Goal: Task Accomplishment & Management: Use online tool/utility

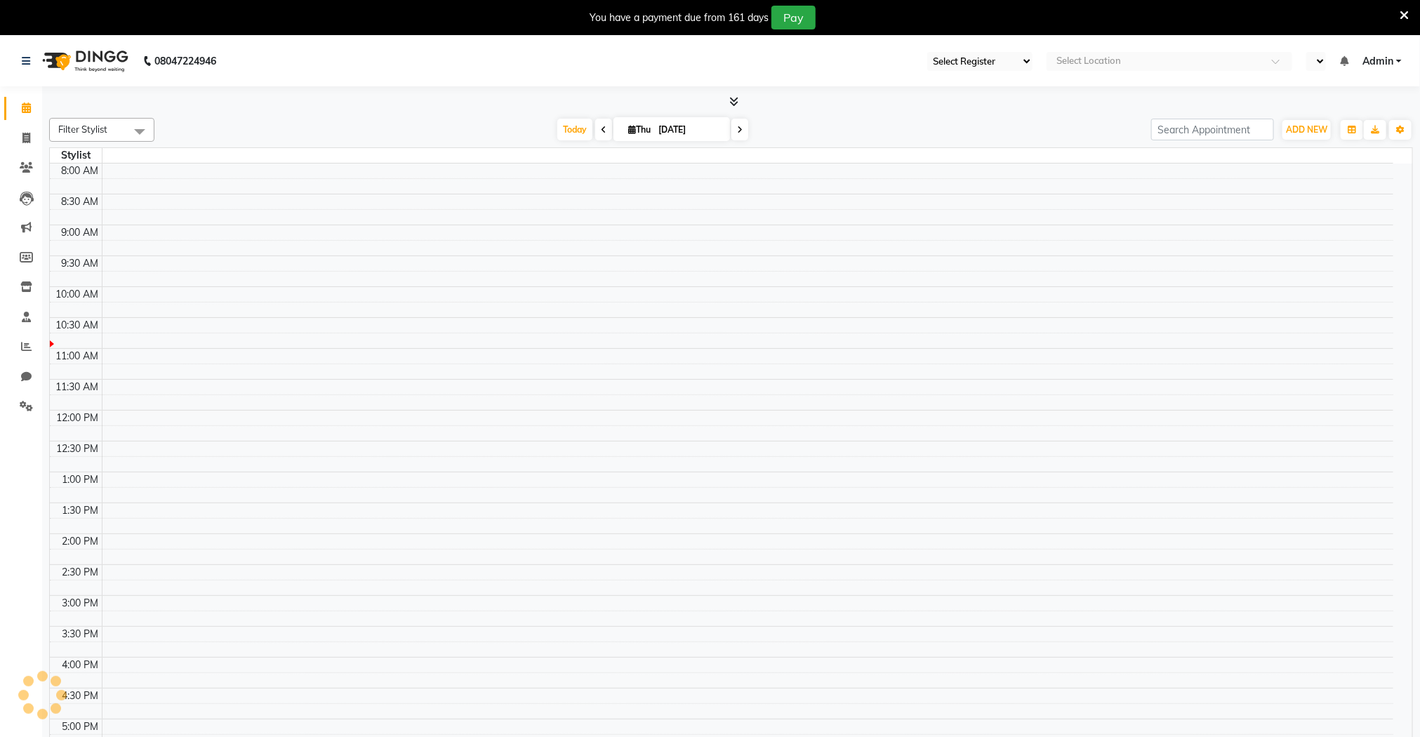
select select "83"
select select "en"
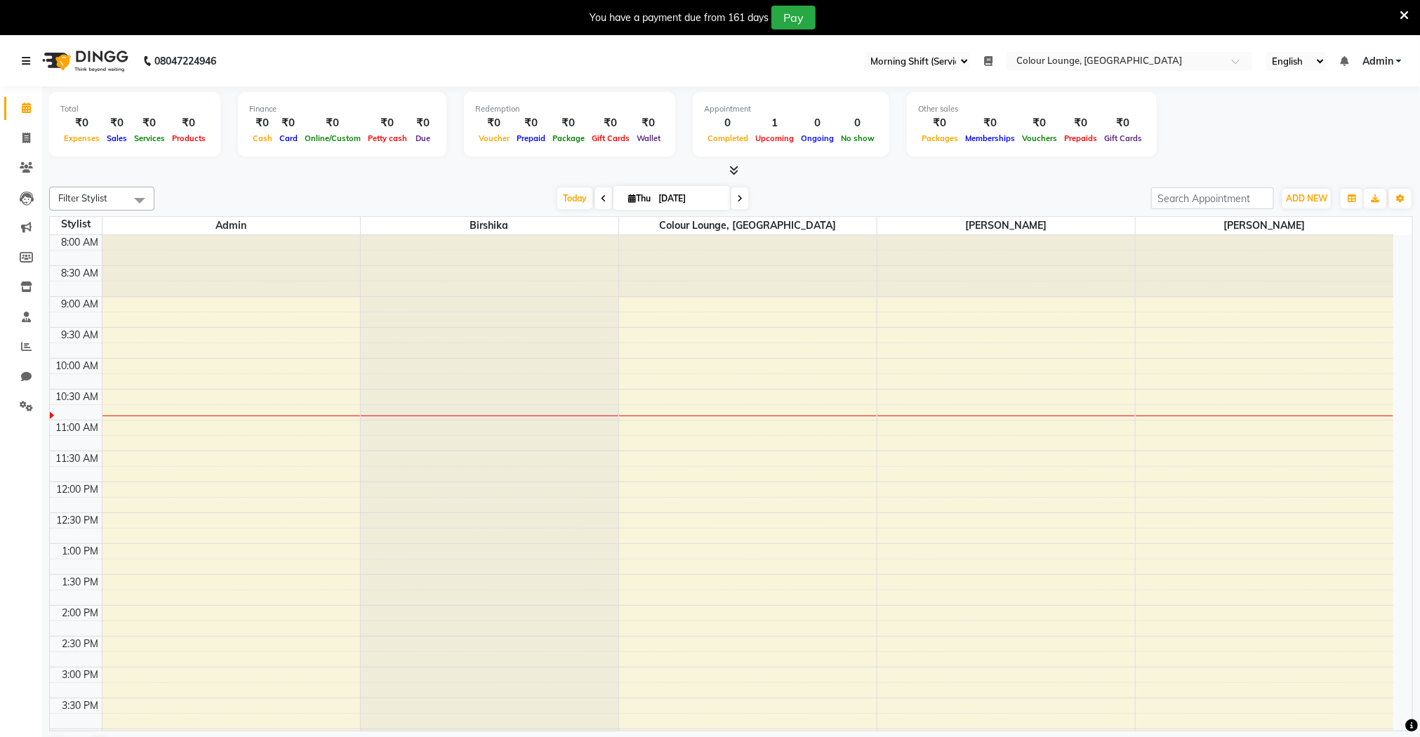
click at [24, 62] on icon at bounding box center [26, 61] width 8 height 10
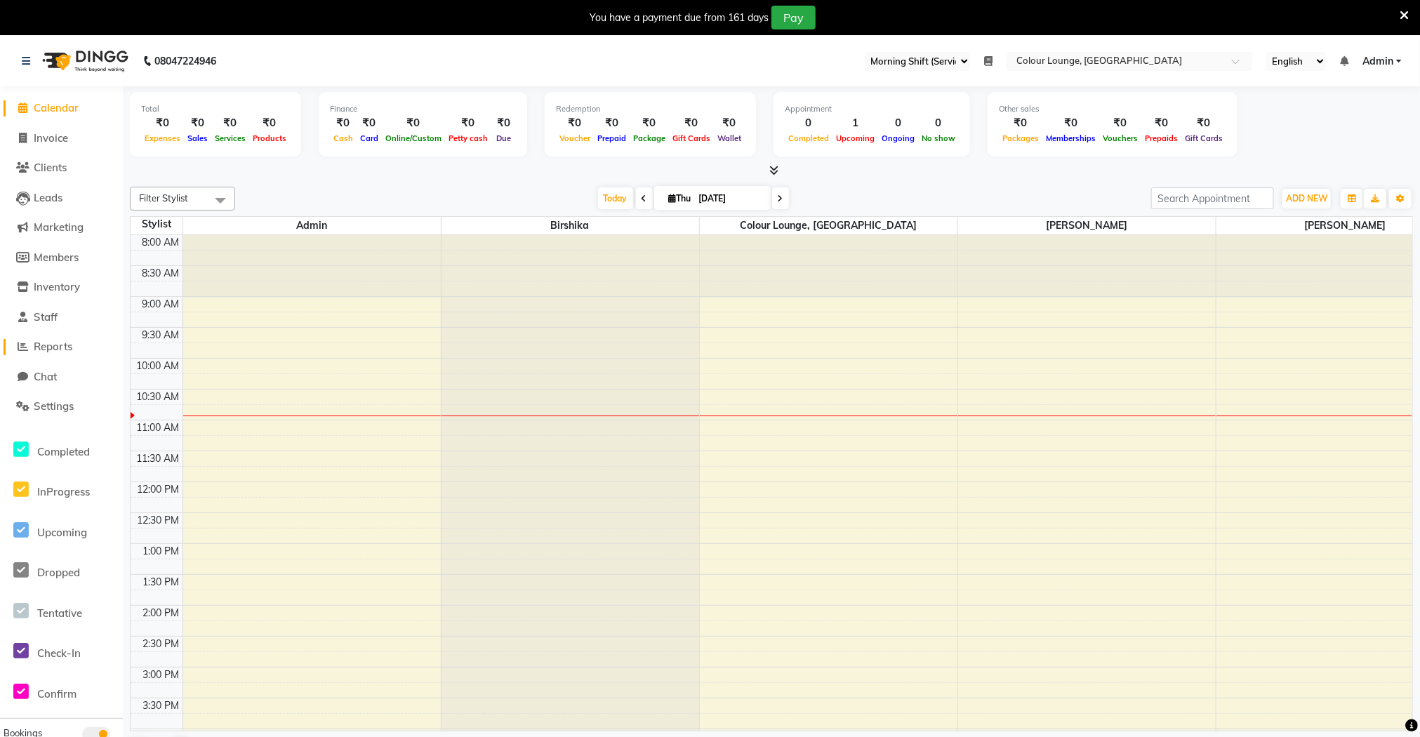
click at [68, 348] on span "Reports" at bounding box center [53, 346] width 39 height 13
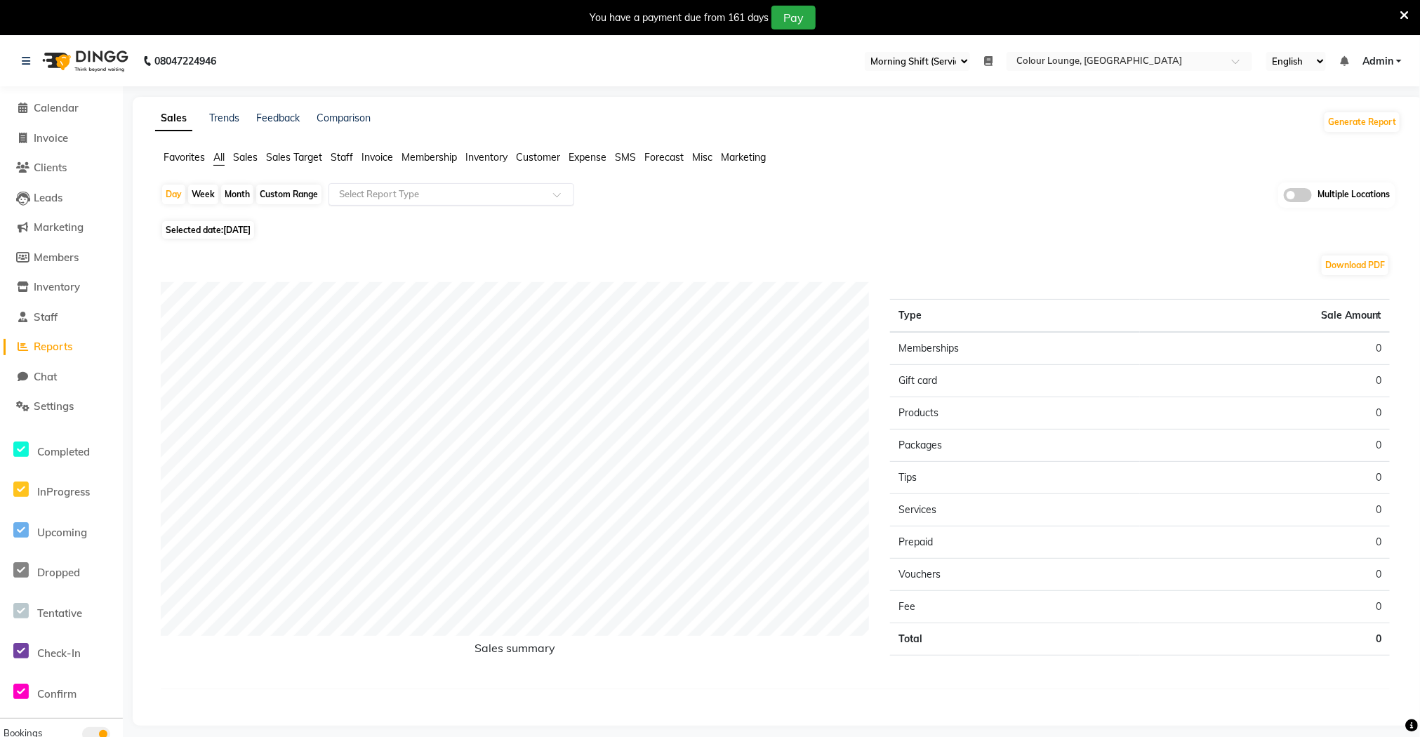
click at [411, 187] on div at bounding box center [451, 194] width 244 height 14
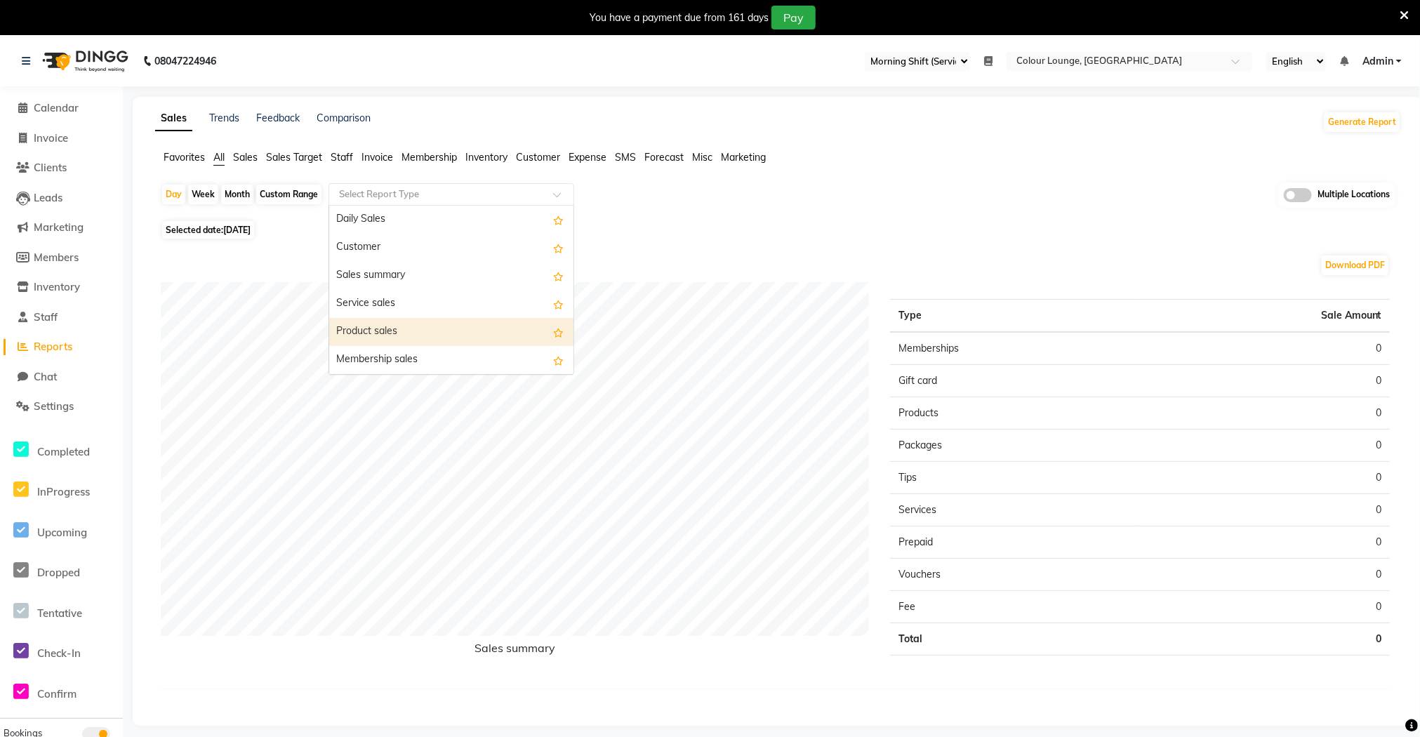
click at [403, 327] on div "Product sales" at bounding box center [451, 332] width 244 height 28
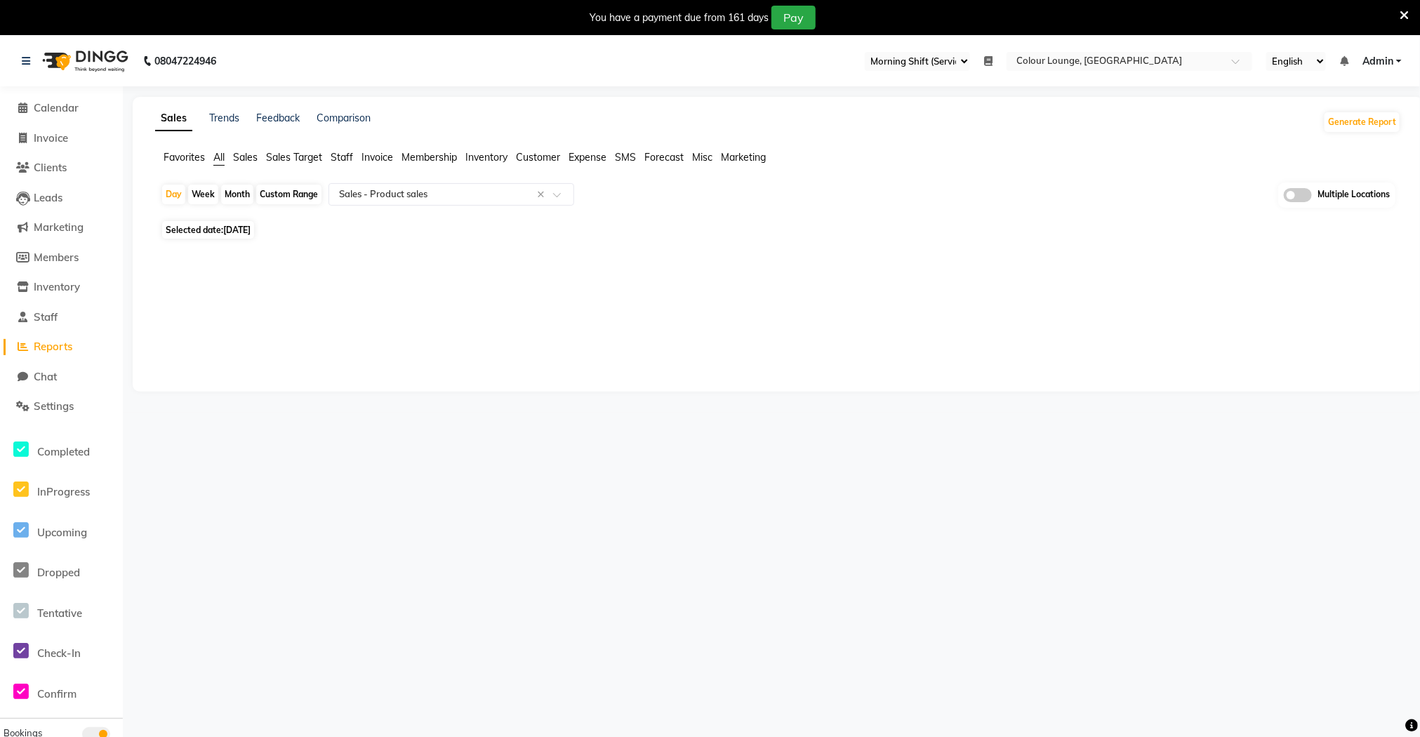
click at [239, 194] on div "Month" at bounding box center [237, 195] width 32 height 20
select select "9"
select select "2025"
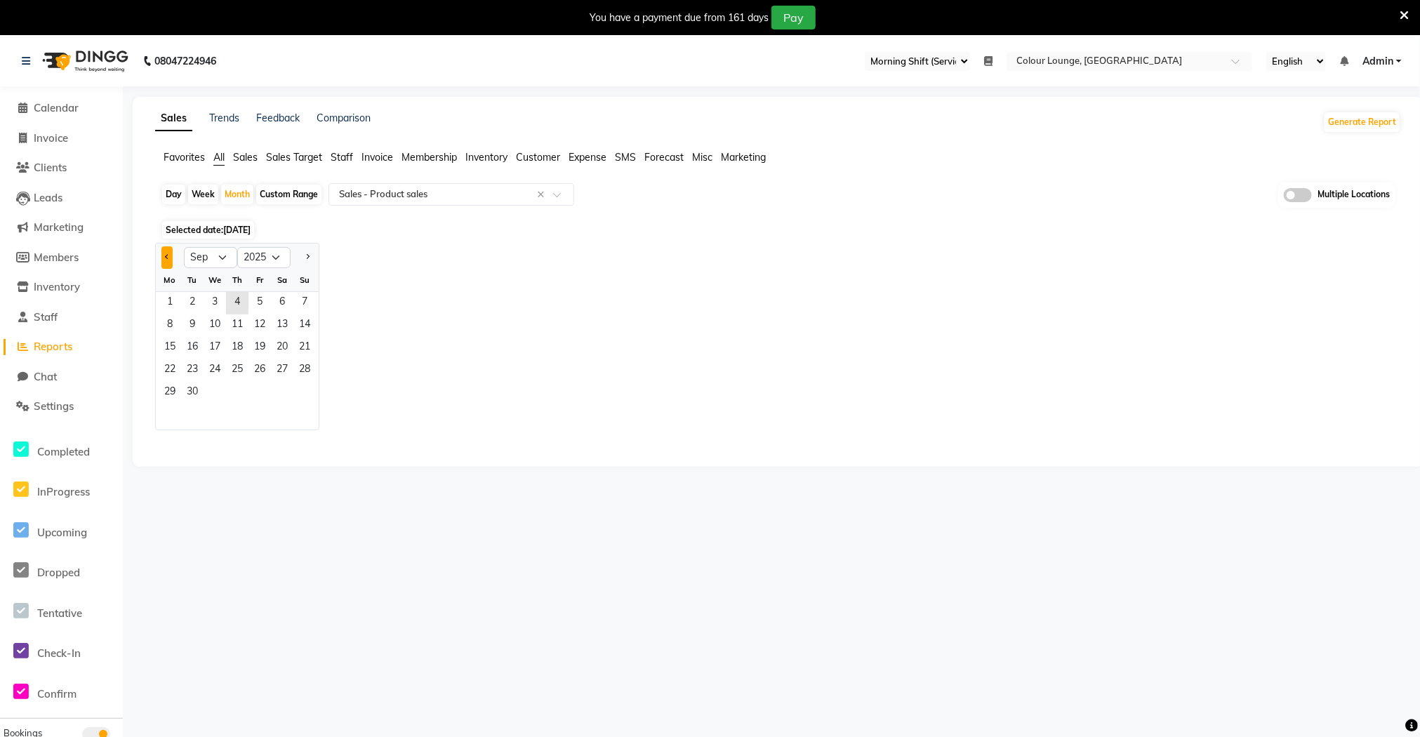
click at [167, 255] on span "Previous month" at bounding box center [167, 256] width 5 height 5
select select "8"
click at [171, 199] on div "Day" at bounding box center [173, 195] width 23 height 20
select select "9"
select select "2025"
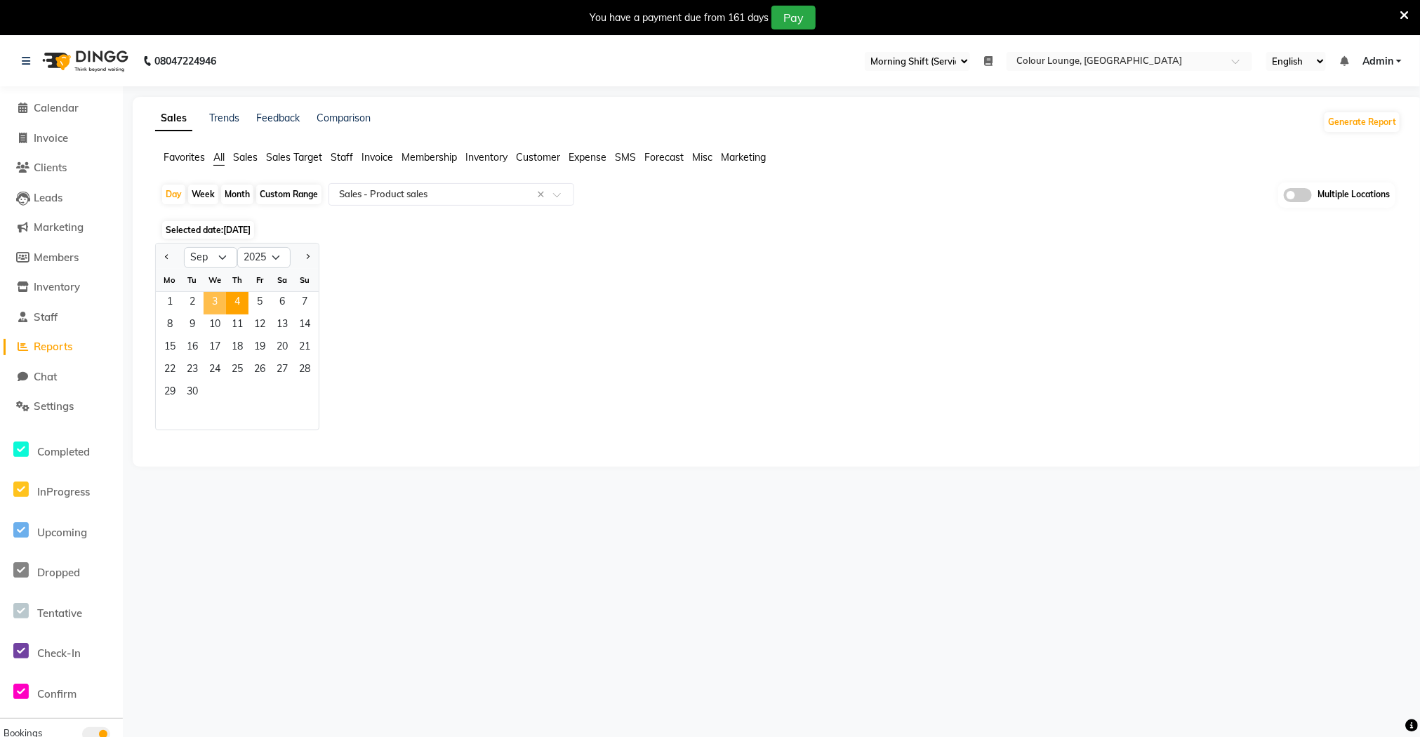
click at [220, 301] on span "3" at bounding box center [215, 303] width 22 height 22
select select "full_report"
select select "csv"
click at [242, 206] on div "Day Week Month Custom Range Select Report Type × Sales - Product sales × Multip…" at bounding box center [778, 200] width 1235 height 34
click at [234, 197] on div "Month" at bounding box center [237, 195] width 32 height 20
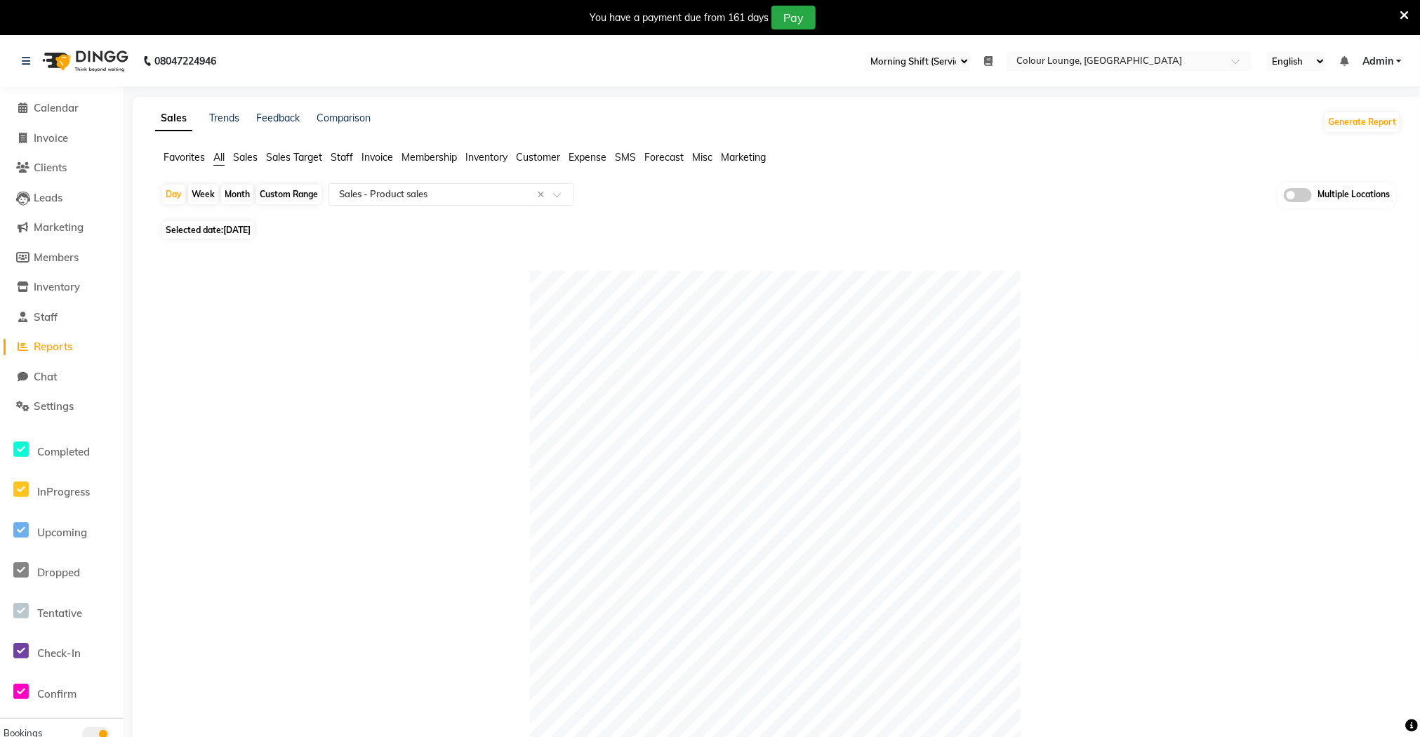
select select "9"
select select "2025"
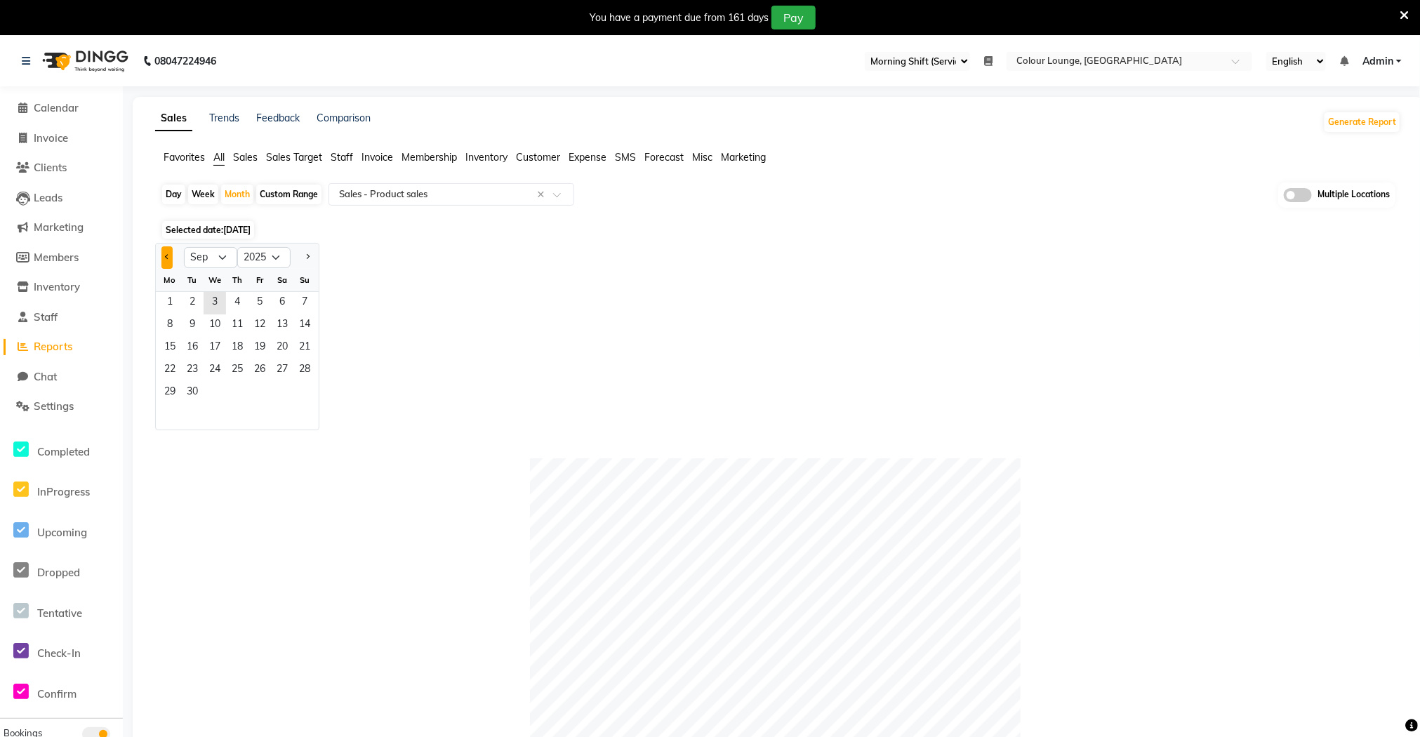
click at [162, 258] on button "Previous month" at bounding box center [166, 257] width 11 height 22
select select "8"
click at [310, 303] on span "3" at bounding box center [304, 303] width 22 height 22
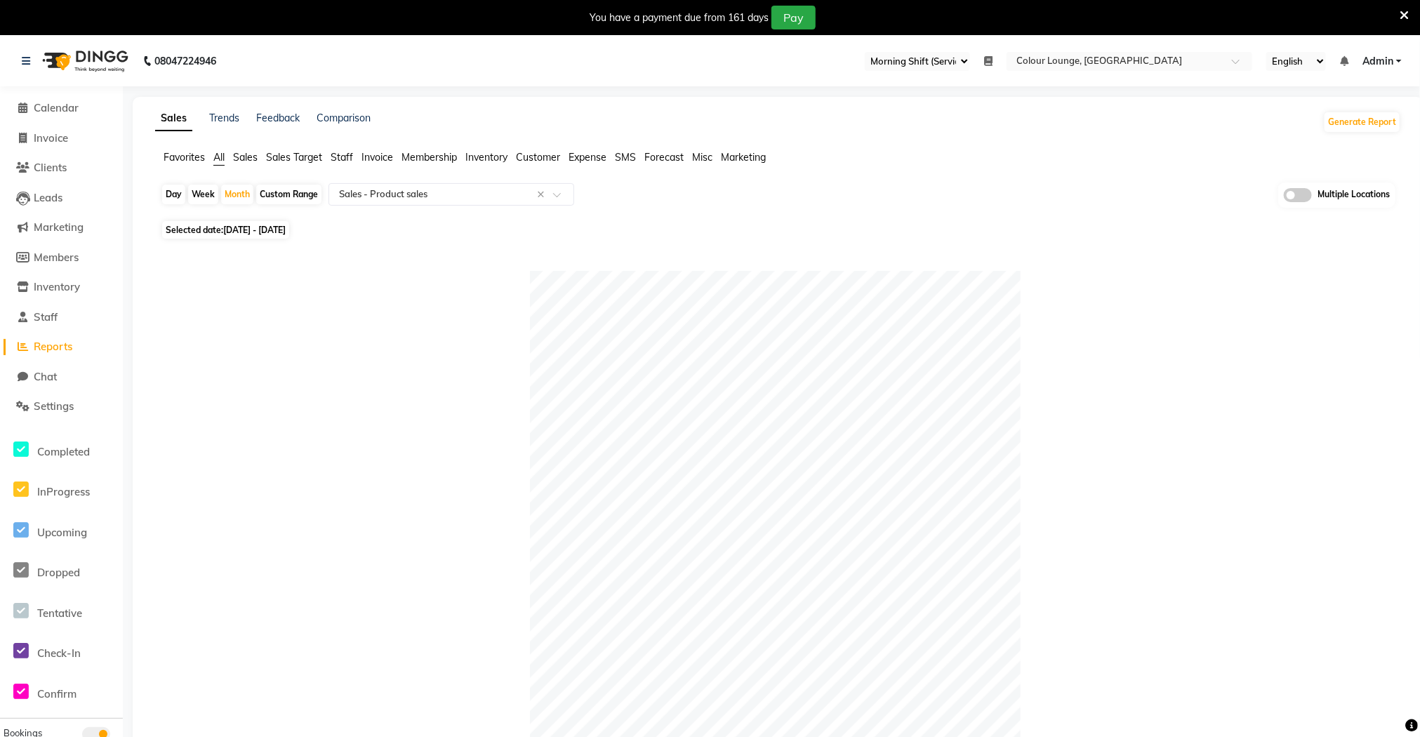
click at [173, 202] on div "Day" at bounding box center [173, 195] width 23 height 20
select select "8"
select select "2025"
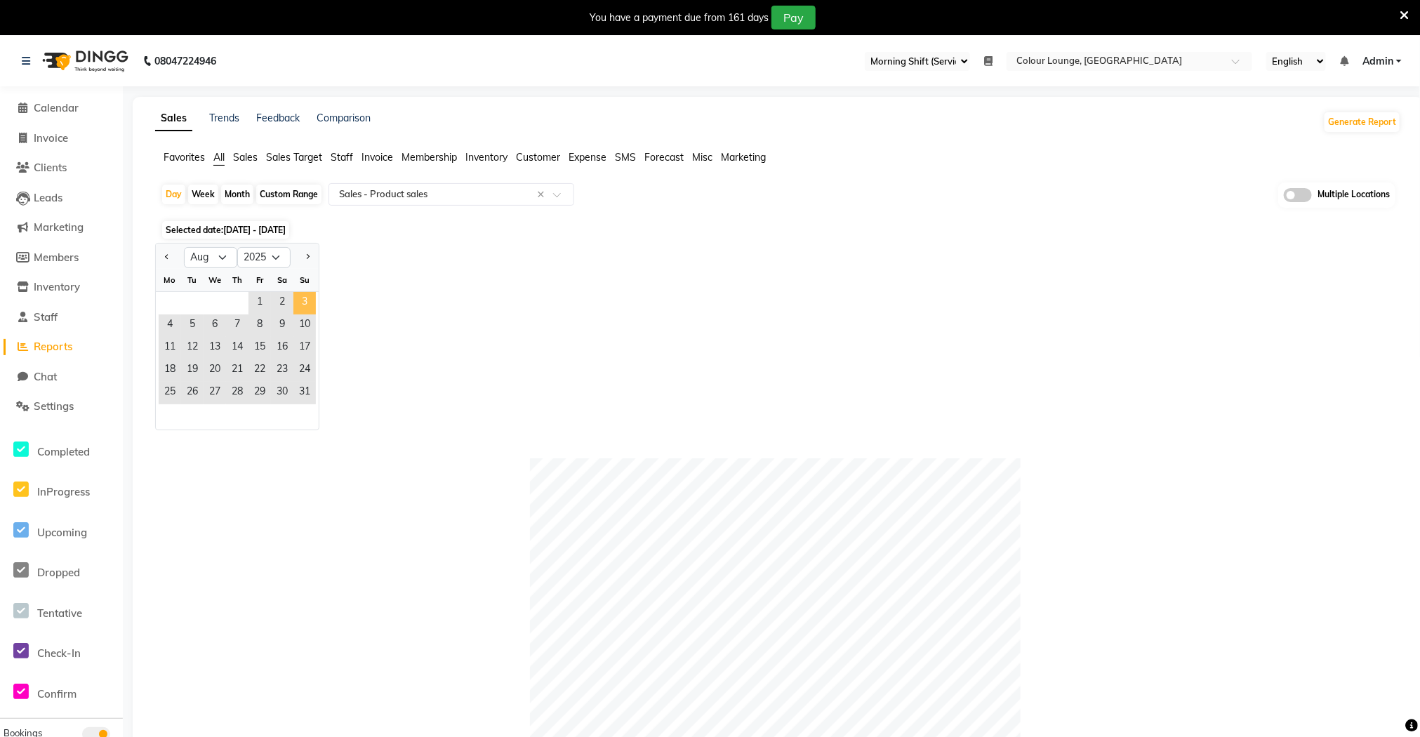
click at [308, 298] on span "3" at bounding box center [304, 303] width 22 height 22
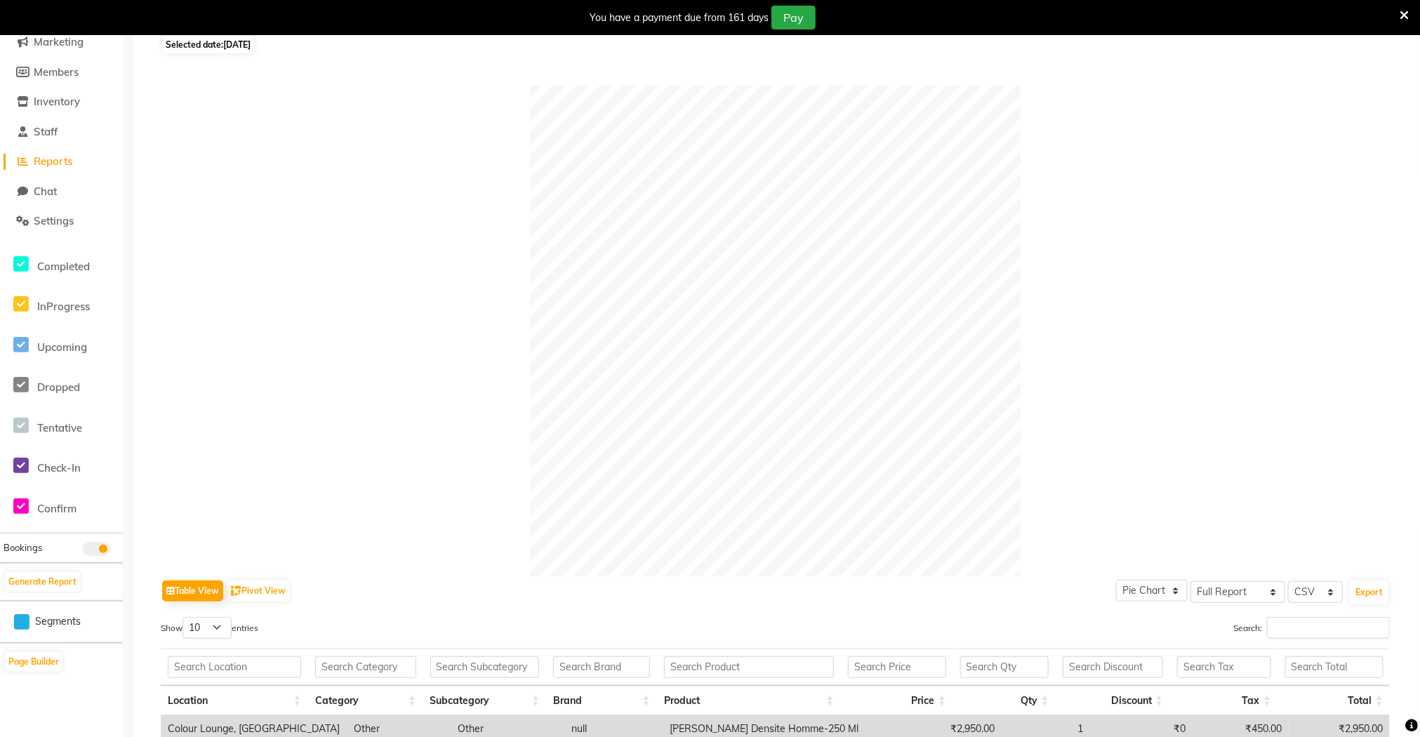
scroll to position [78, 0]
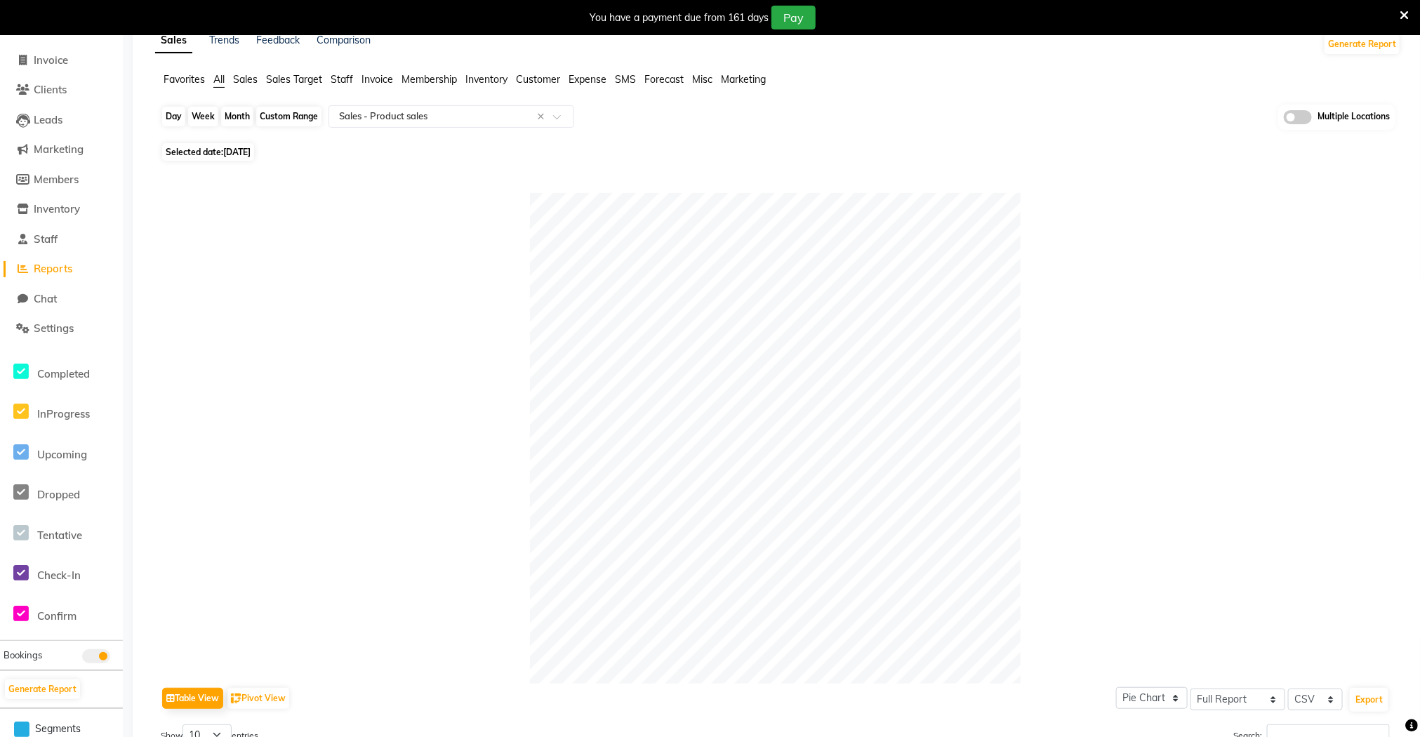
click at [177, 123] on div "Day" at bounding box center [173, 117] width 23 height 20
select select "8"
select select "2025"
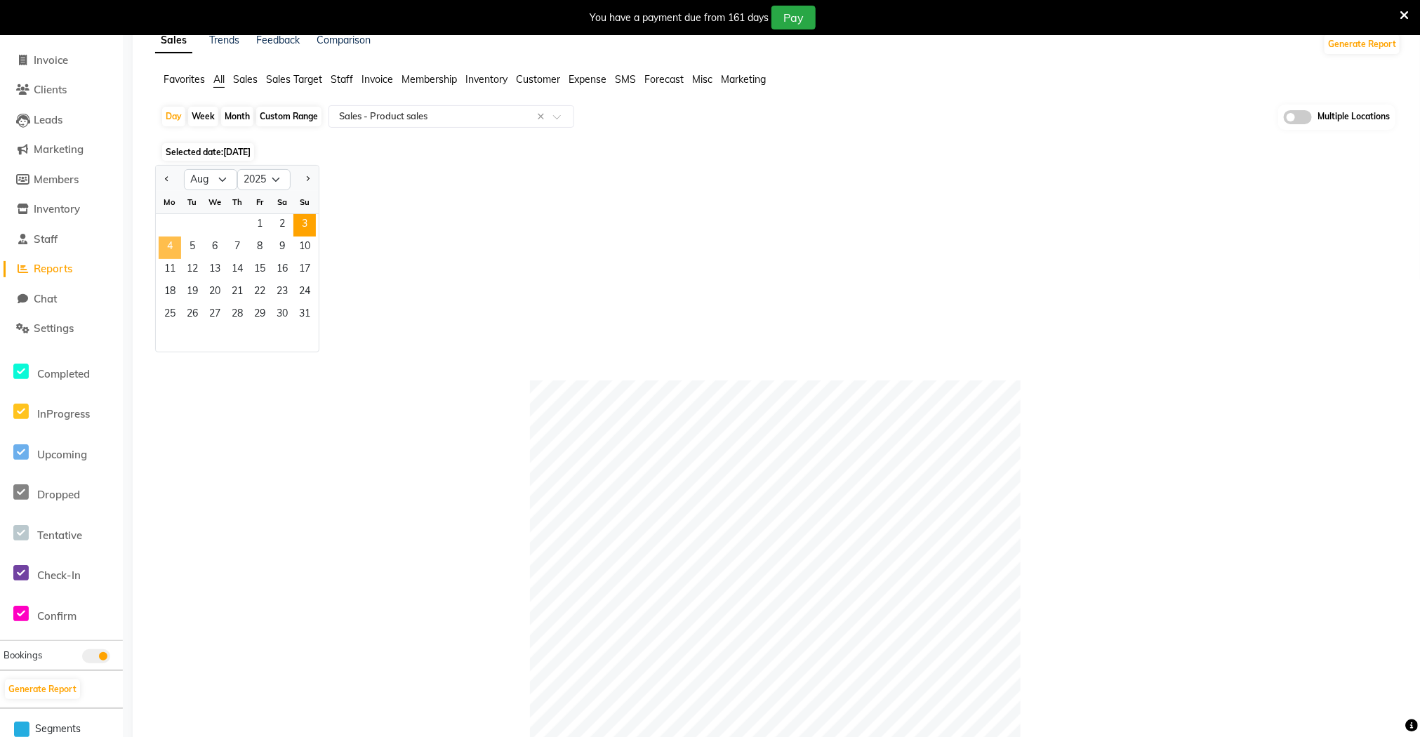
click at [177, 251] on span "4" at bounding box center [170, 248] width 22 height 22
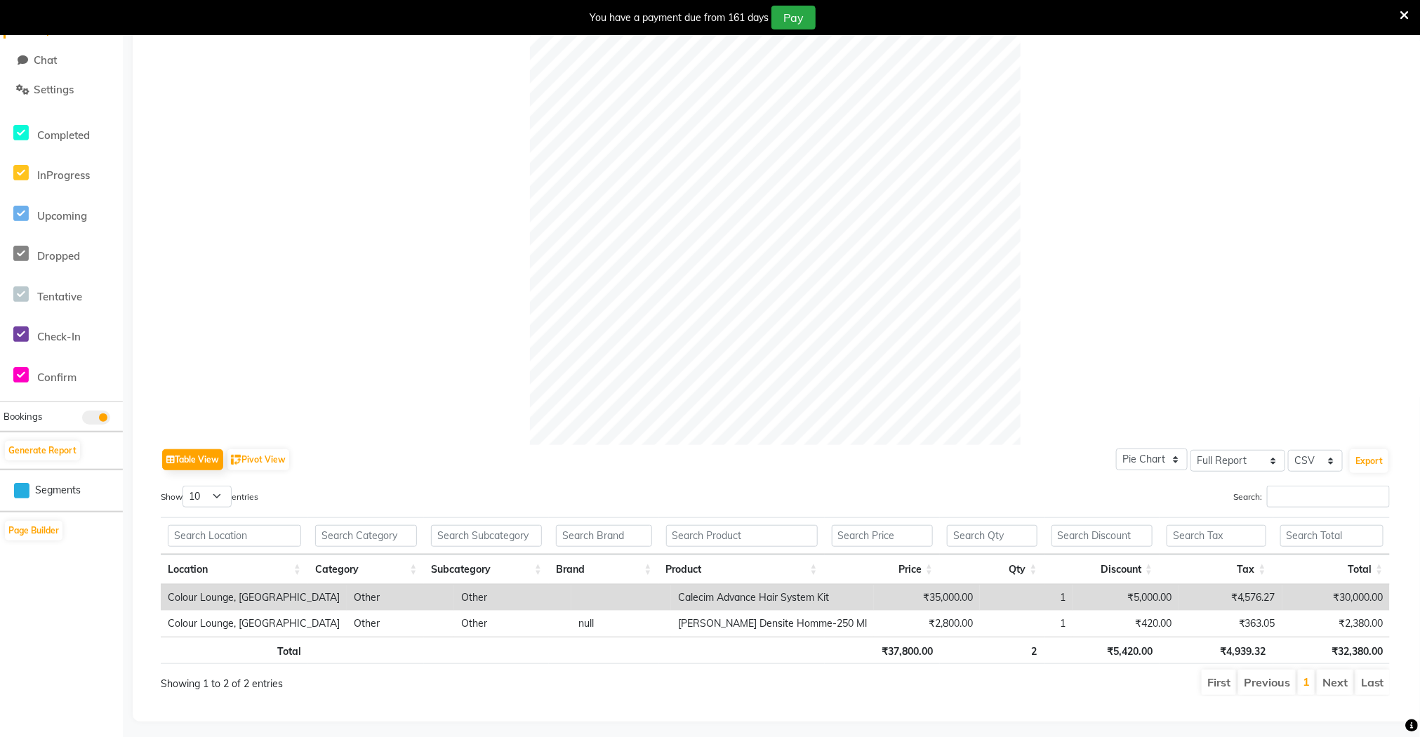
scroll to position [343, 0]
